Goal: Transaction & Acquisition: Purchase product/service

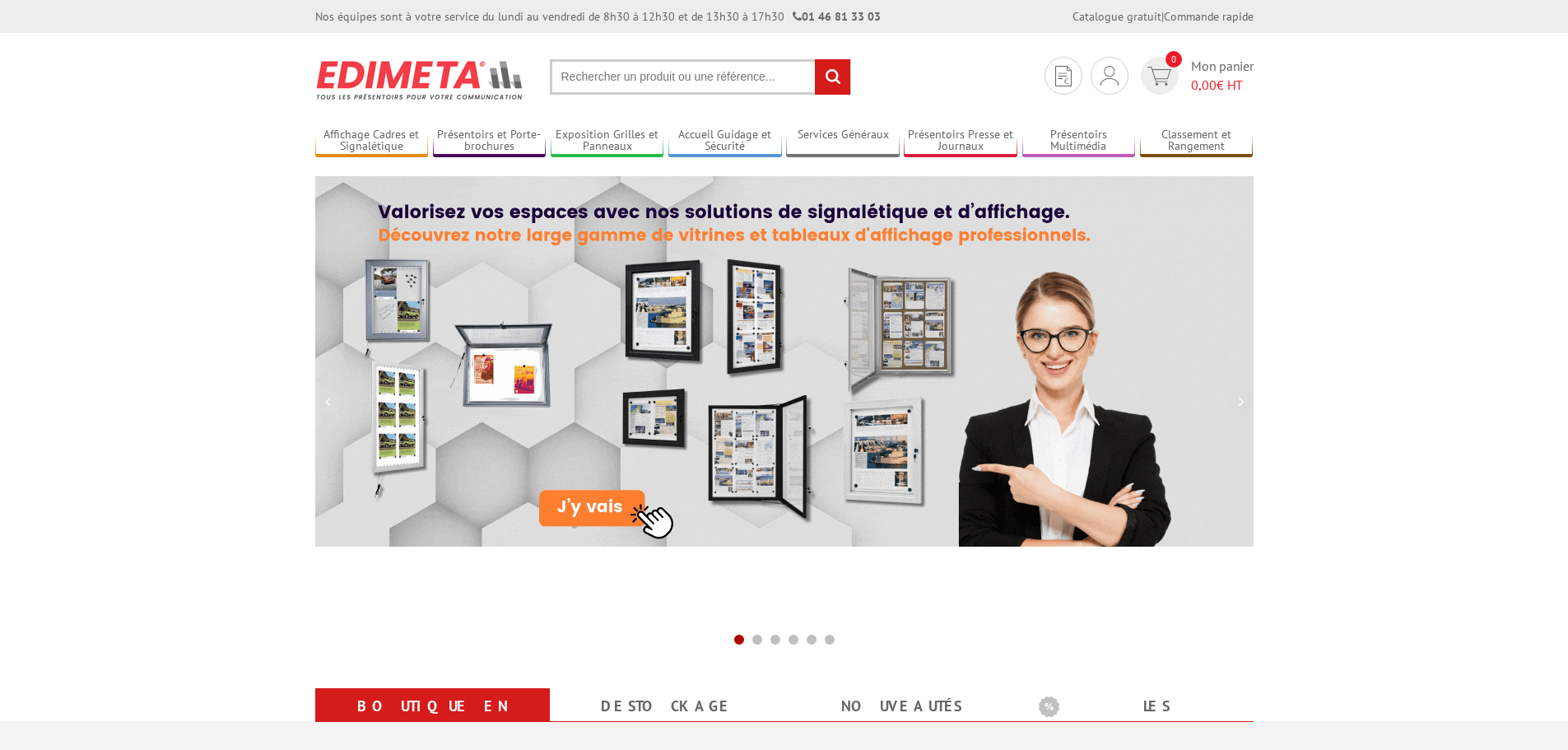
drag, startPoint x: 0, startPoint y: 0, endPoint x: 643, endPoint y: 79, distance: 647.8
click at [643, 79] on input "text" at bounding box center [700, 77] width 301 height 35
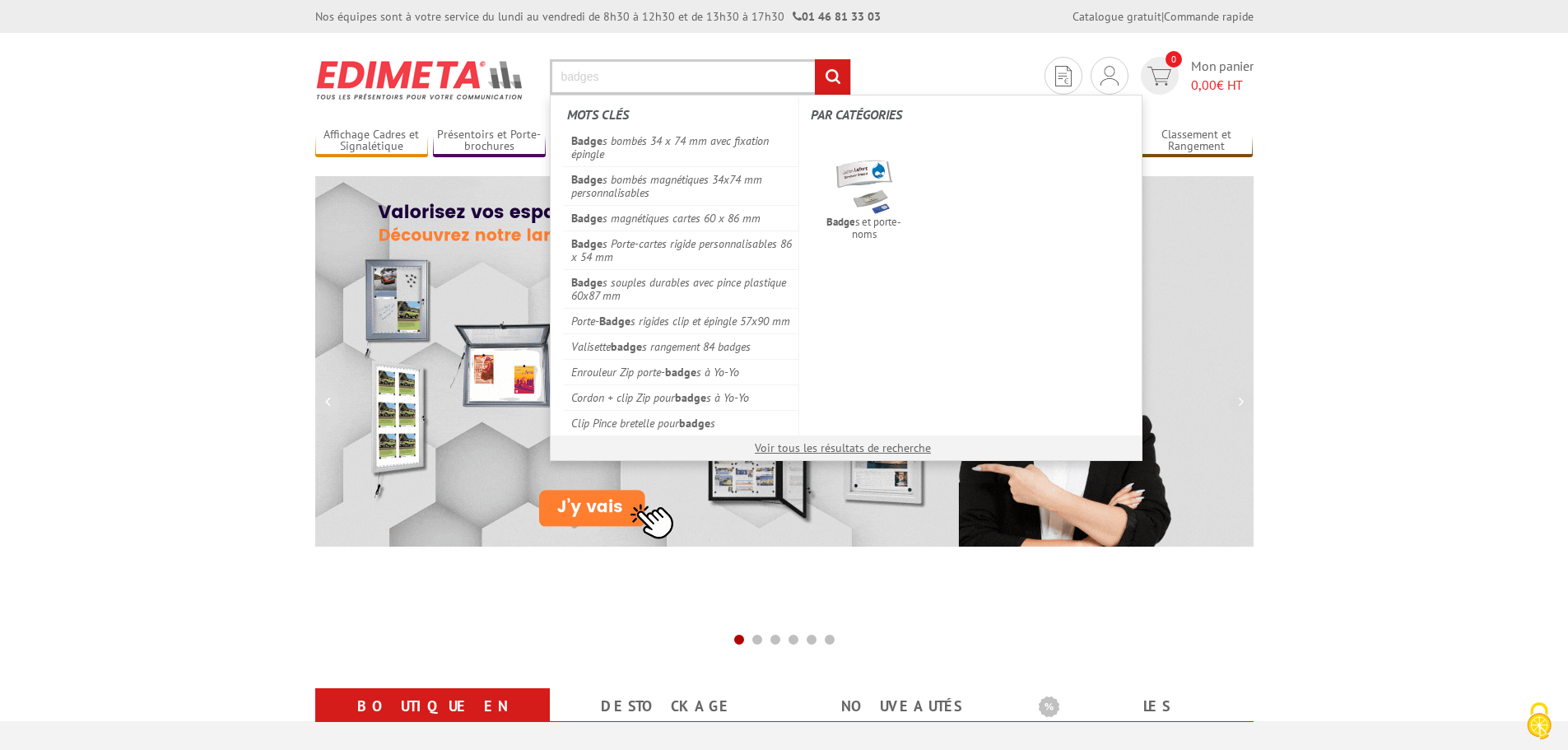
type input "badges"
click at [815, 59] on input "rechercher" at bounding box center [832, 77] width 35 height 35
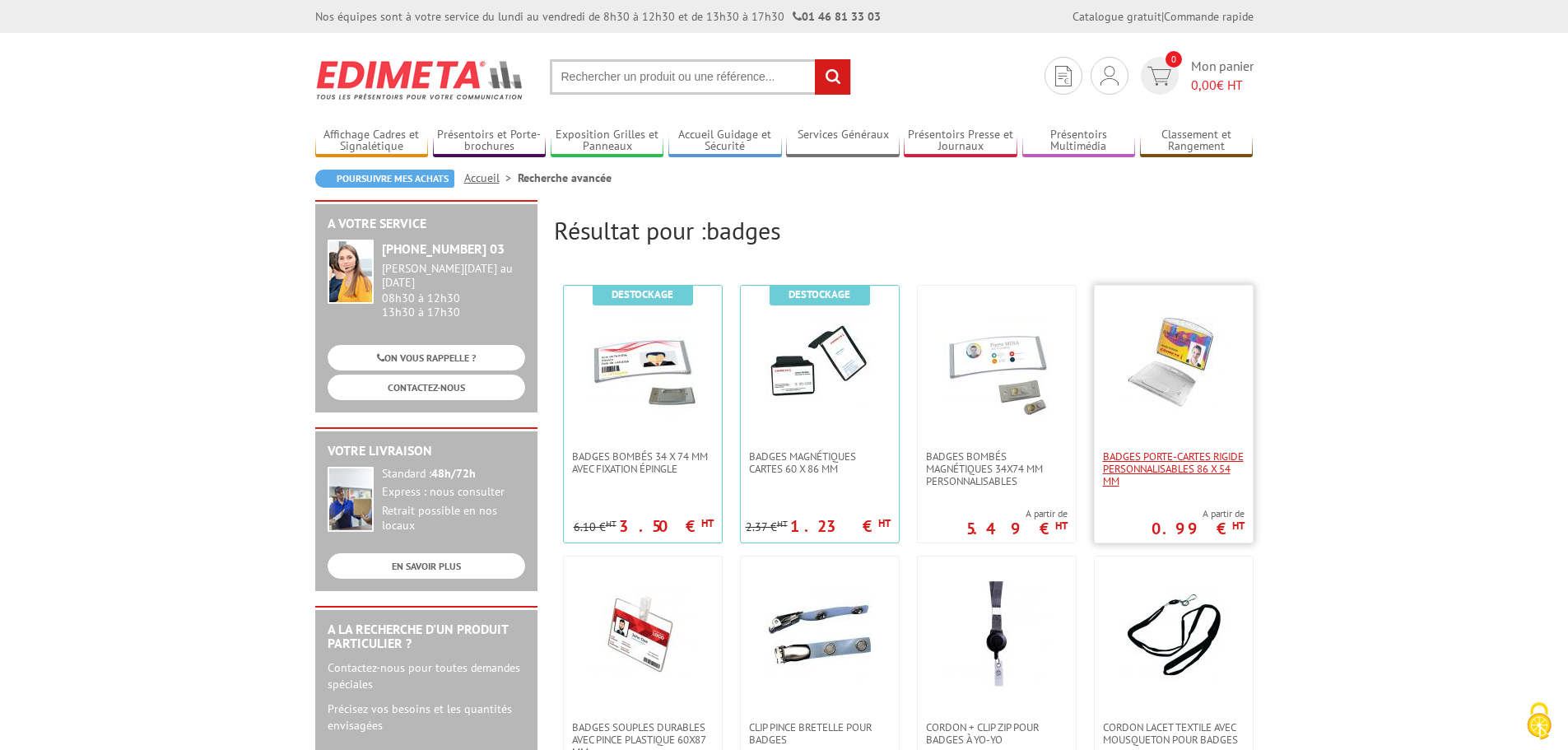
click at [1179, 474] on span "Badges Porte-cartes rigide personnalisables 86 x 54 mm" at bounding box center [1174, 469] width 142 height 37
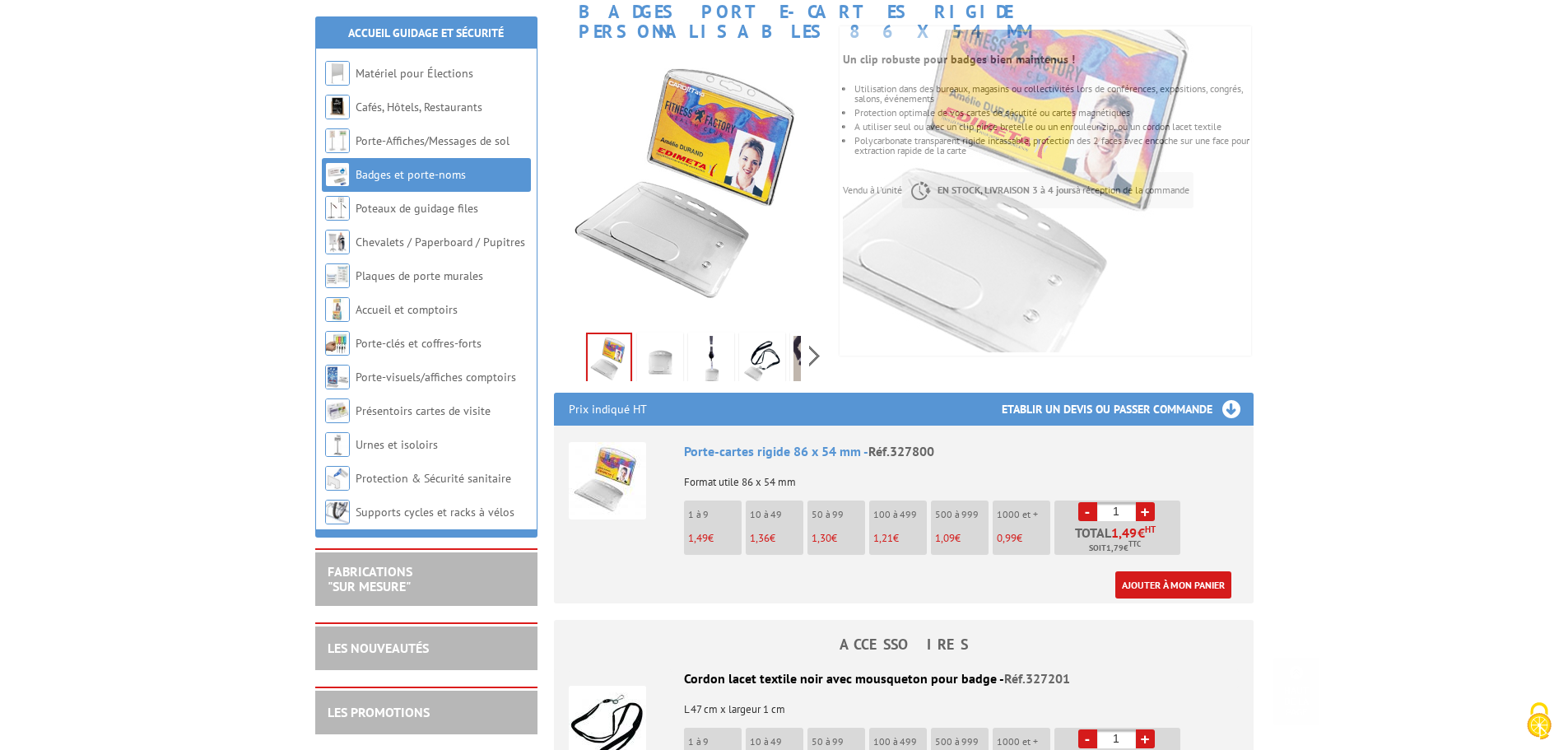
scroll to position [412, 0]
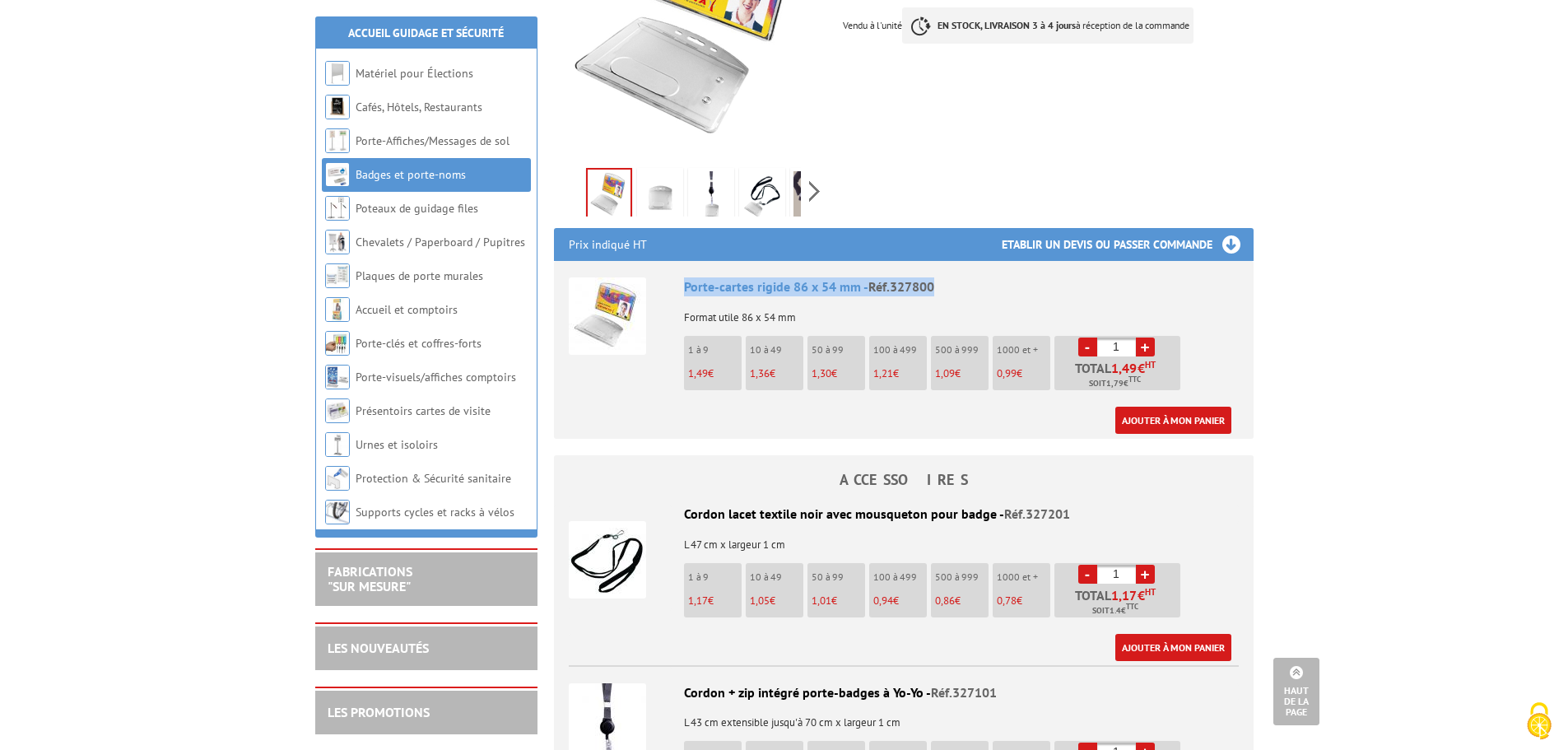
drag, startPoint x: 686, startPoint y: 266, endPoint x: 971, endPoint y: 271, distance: 285.0
click at [971, 277] on div "Porte-cartes rigide 86 x 54 mm - Réf.327800" at bounding box center [961, 287] width 555 height 19
copy div "Porte-cartes rigide 86 x 54 mm - Réf.327800"
drag, startPoint x: 688, startPoint y: 492, endPoint x: 847, endPoint y: 498, distance: 159.1
click at [847, 504] on div "Cordon lacet textile noir avec mousqueton pour badge - Réf.327201" at bounding box center [904, 514] width 670 height 19
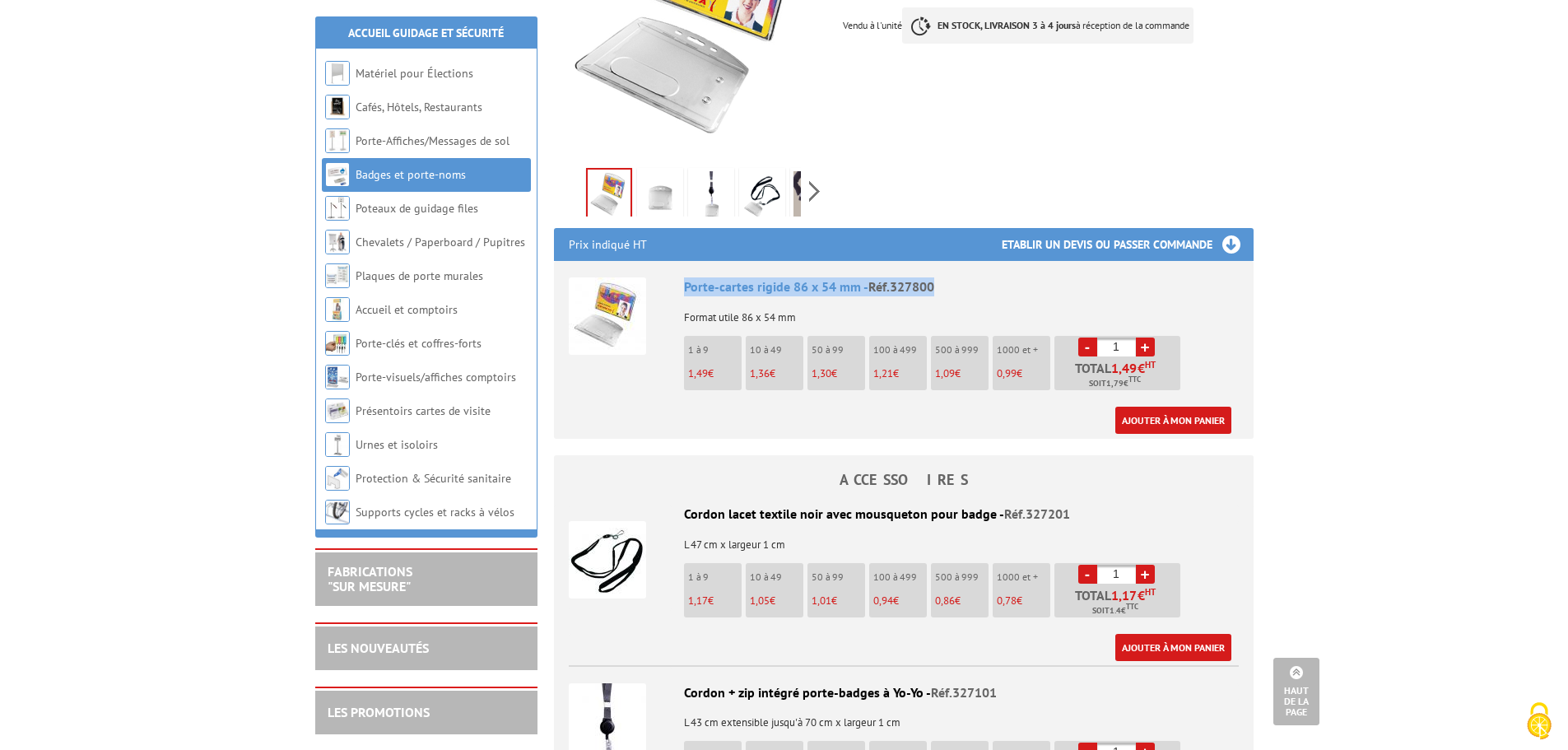
click at [687, 504] on div "Cordon lacet textile noir avec mousqueton pour badge - Réf.327201" at bounding box center [904, 514] width 670 height 19
drag, startPoint x: 690, startPoint y: 497, endPoint x: 662, endPoint y: 493, distance: 28.3
click at [715, 504] on div "Cordon lacet textile noir avec mousqueton pour badge - Réf.327201" at bounding box center [904, 514] width 670 height 19
click at [659, 504] on div at bounding box center [619, 557] width 103 height 107
drag, startPoint x: 683, startPoint y: 495, endPoint x: 1062, endPoint y: 498, distance: 379.0
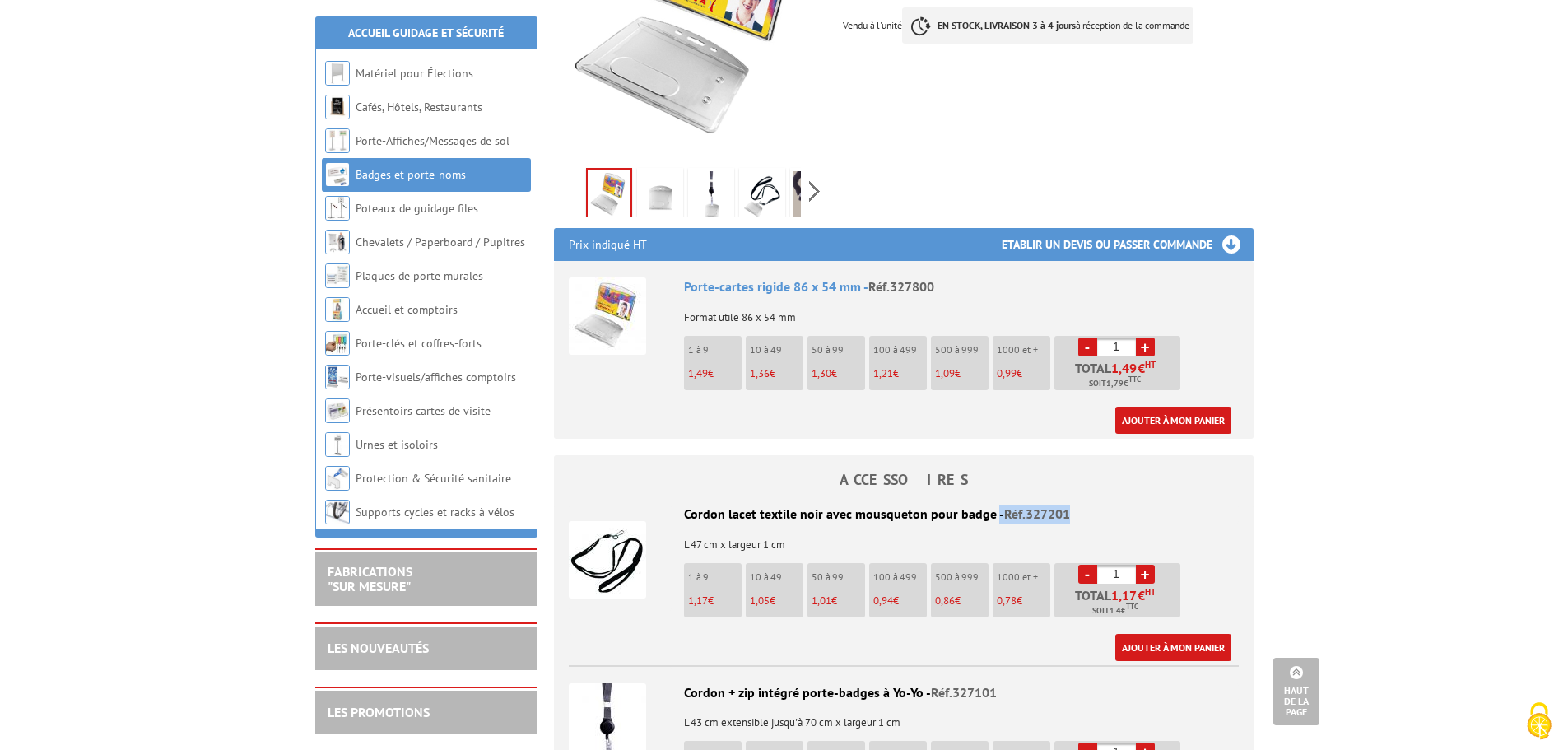
click at [1062, 504] on div "Cordon lacet textile noir avec mousqueton pour badge - Réf.327201" at bounding box center [904, 514] width 670 height 19
copy div "Cordon lacet textile noir avec mousqueton pour badge - Réf.327201"
